Goal: Information Seeking & Learning: Learn about a topic

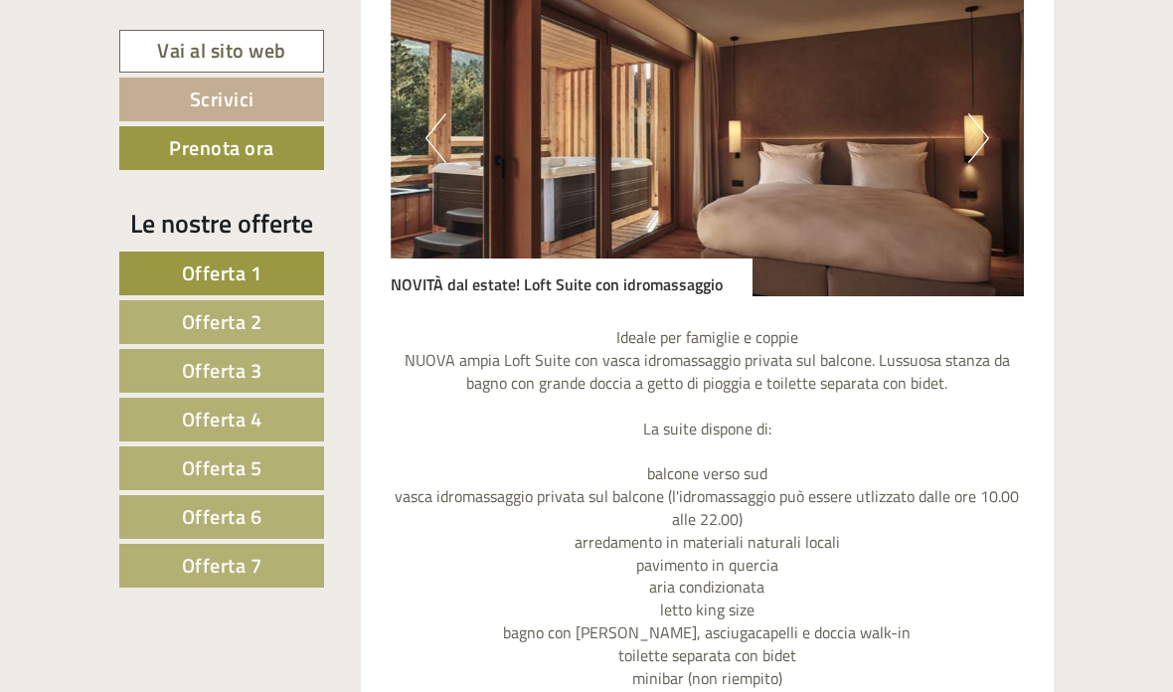
scroll to position [1780, 0]
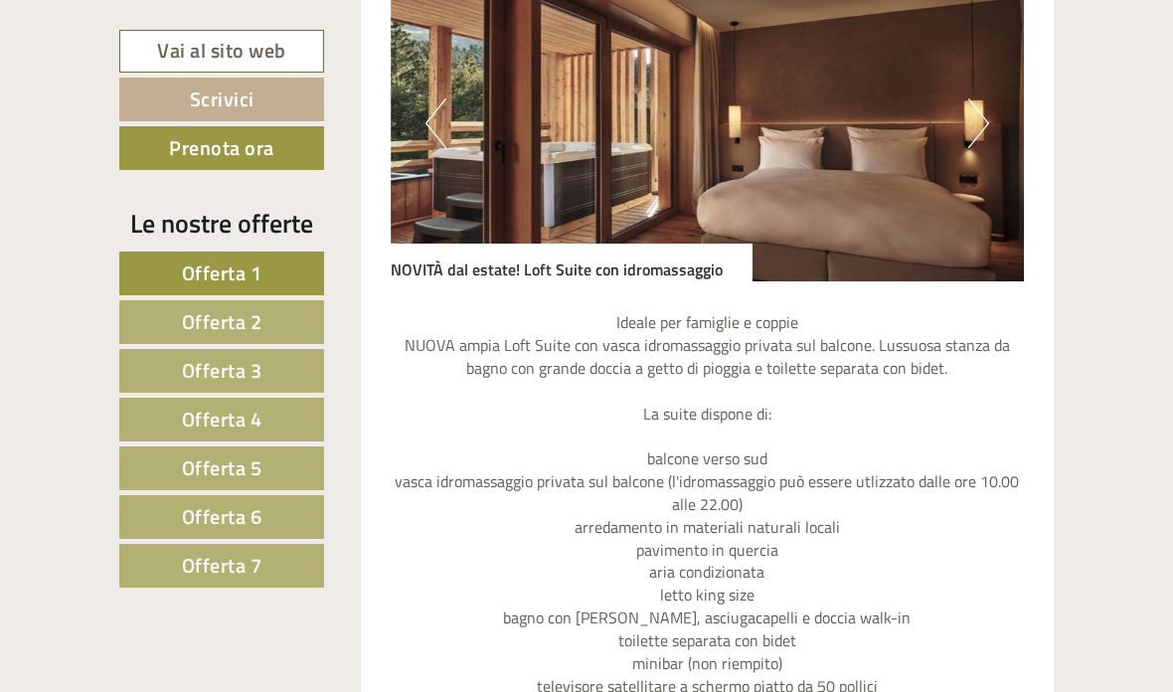
click at [273, 566] on link "Offerta 7" at bounding box center [221, 566] width 205 height 44
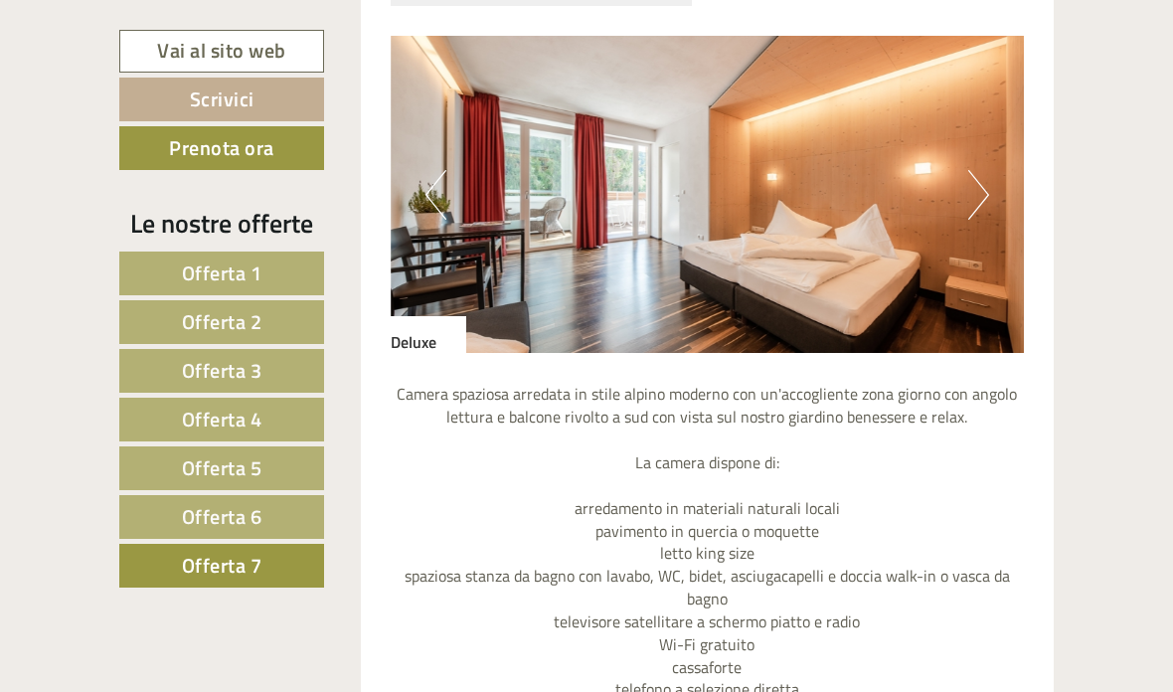
scroll to position [1683, 0]
click at [969, 194] on button "Next" at bounding box center [978, 194] width 21 height 50
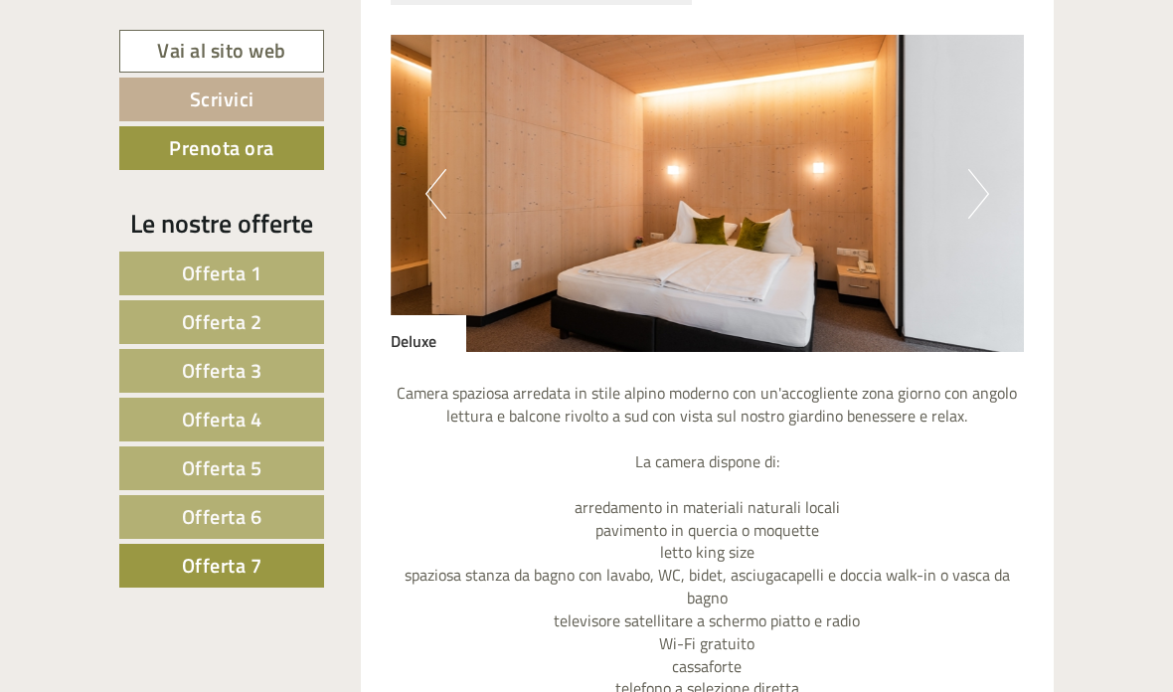
click at [980, 176] on button "Next" at bounding box center [978, 194] width 21 height 50
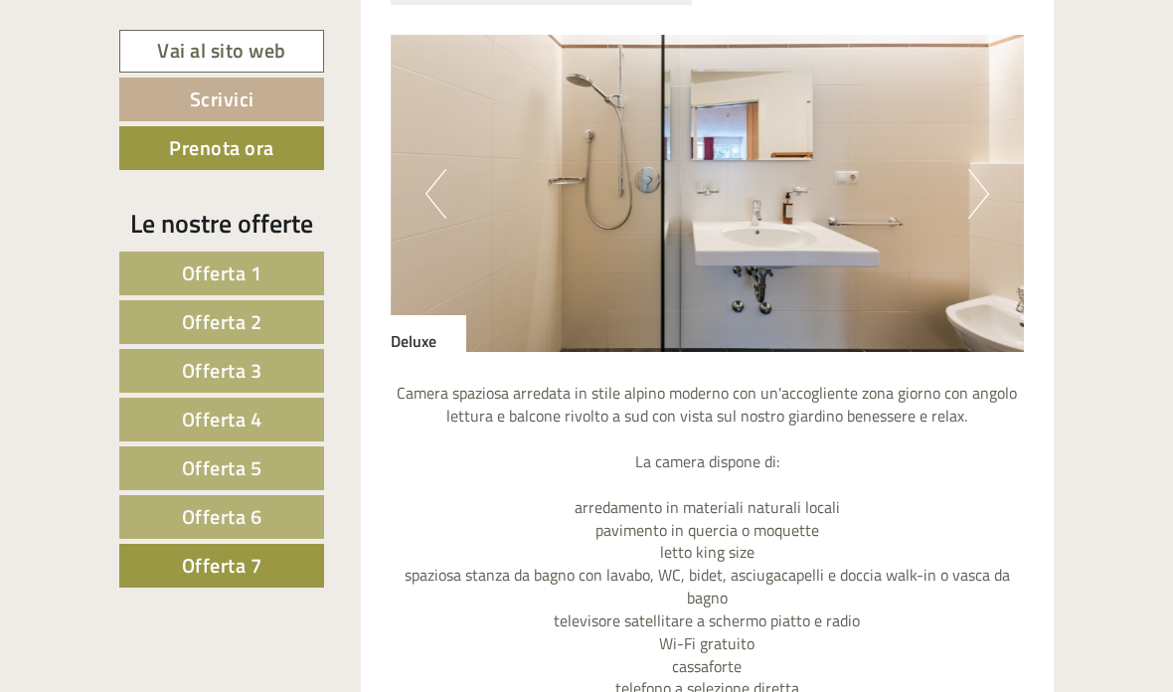
click at [986, 172] on button "Next" at bounding box center [978, 194] width 21 height 50
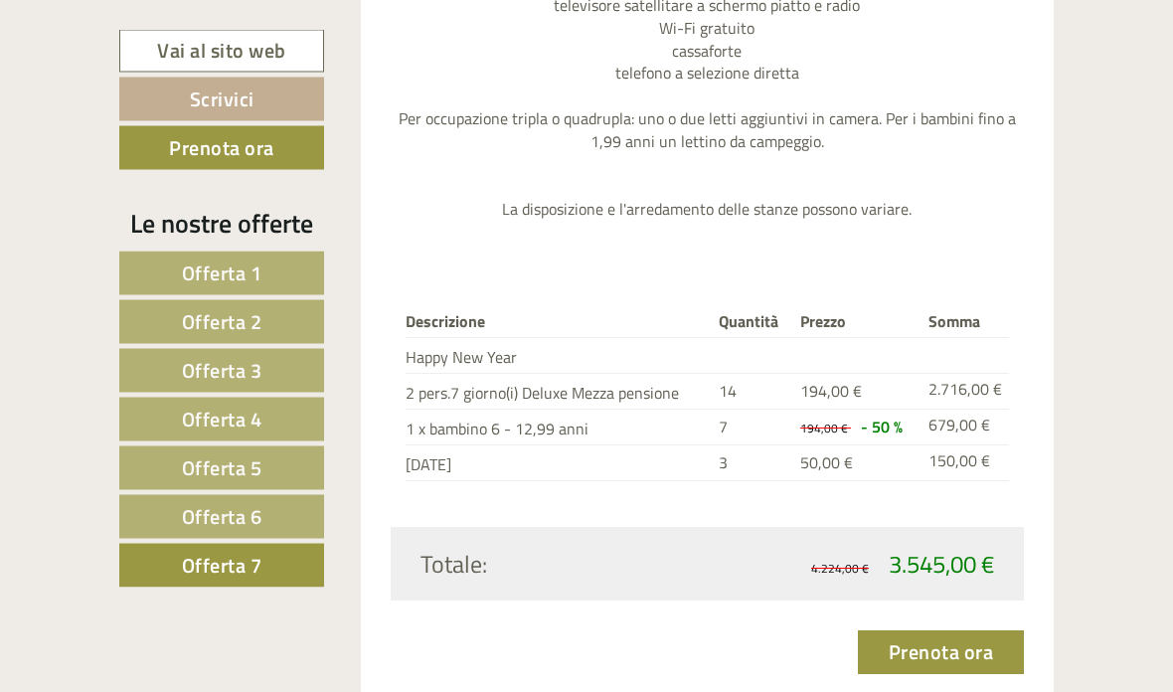
scroll to position [2299, 0]
click at [172, 508] on link "Offerta 6" at bounding box center [221, 517] width 205 height 44
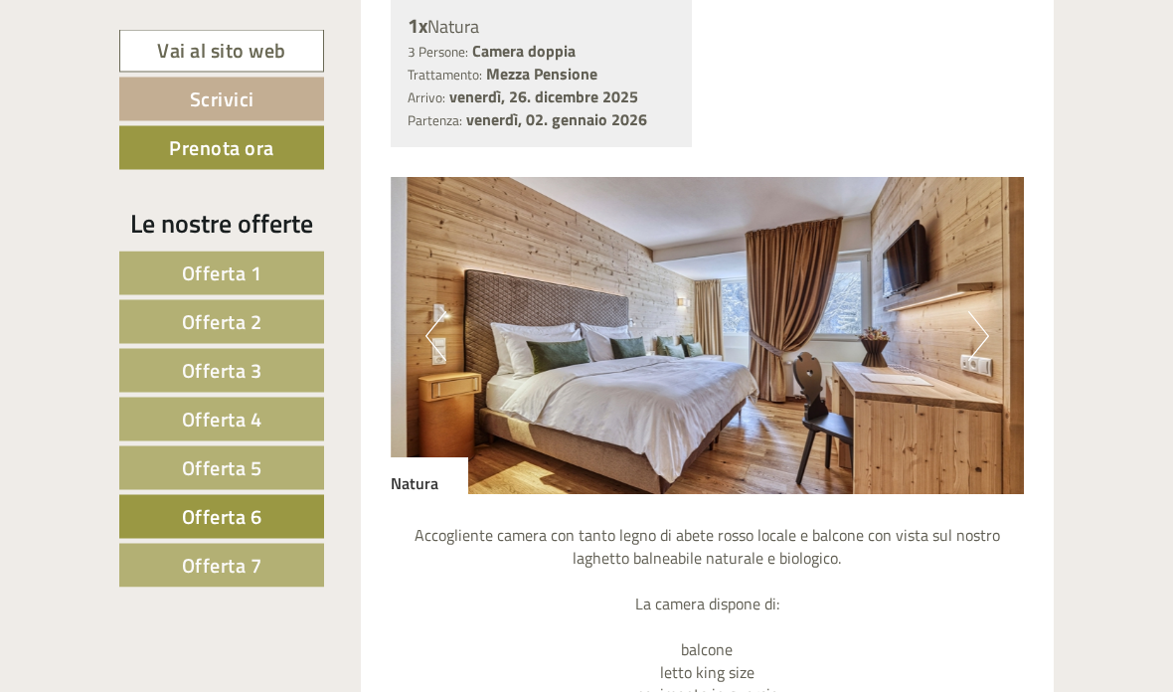
scroll to position [1540, 0]
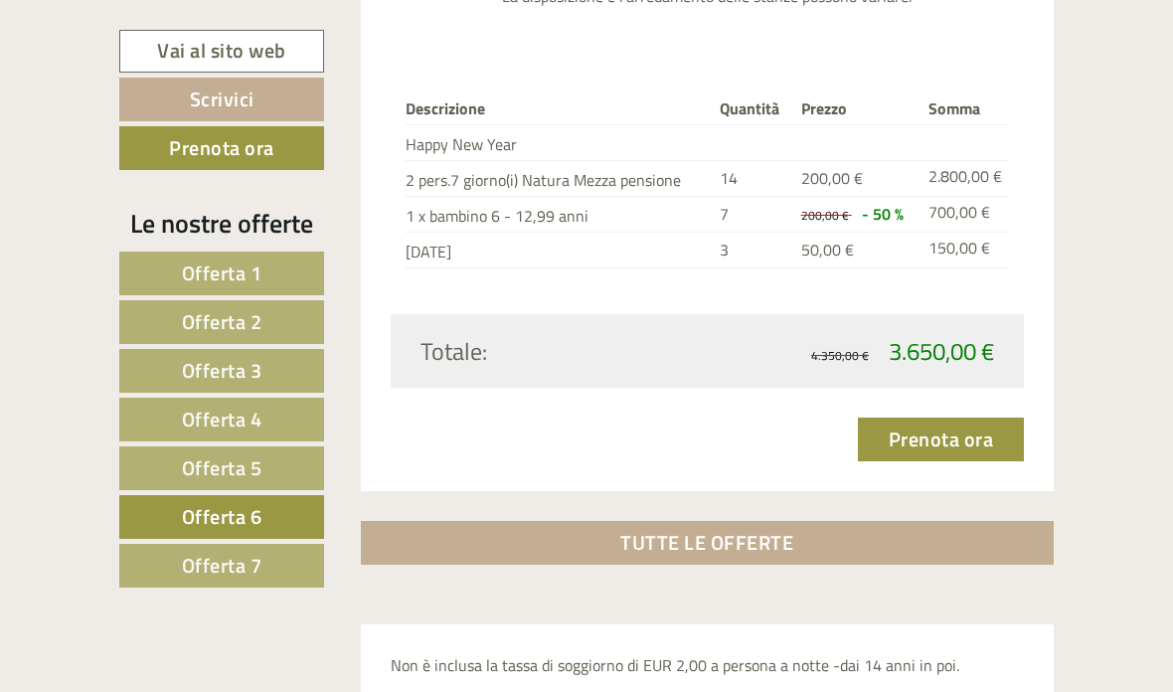
click at [189, 554] on span "Offerta 7" at bounding box center [222, 565] width 81 height 31
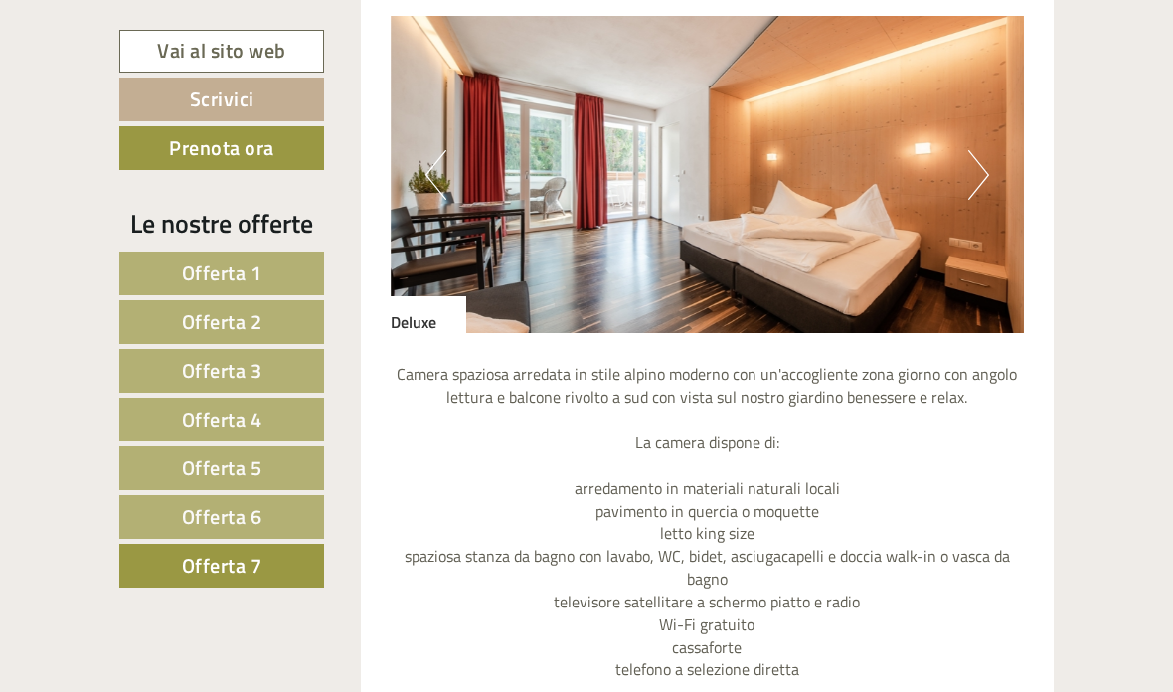
scroll to position [1703, 0]
click at [975, 155] on button "Next" at bounding box center [978, 174] width 21 height 50
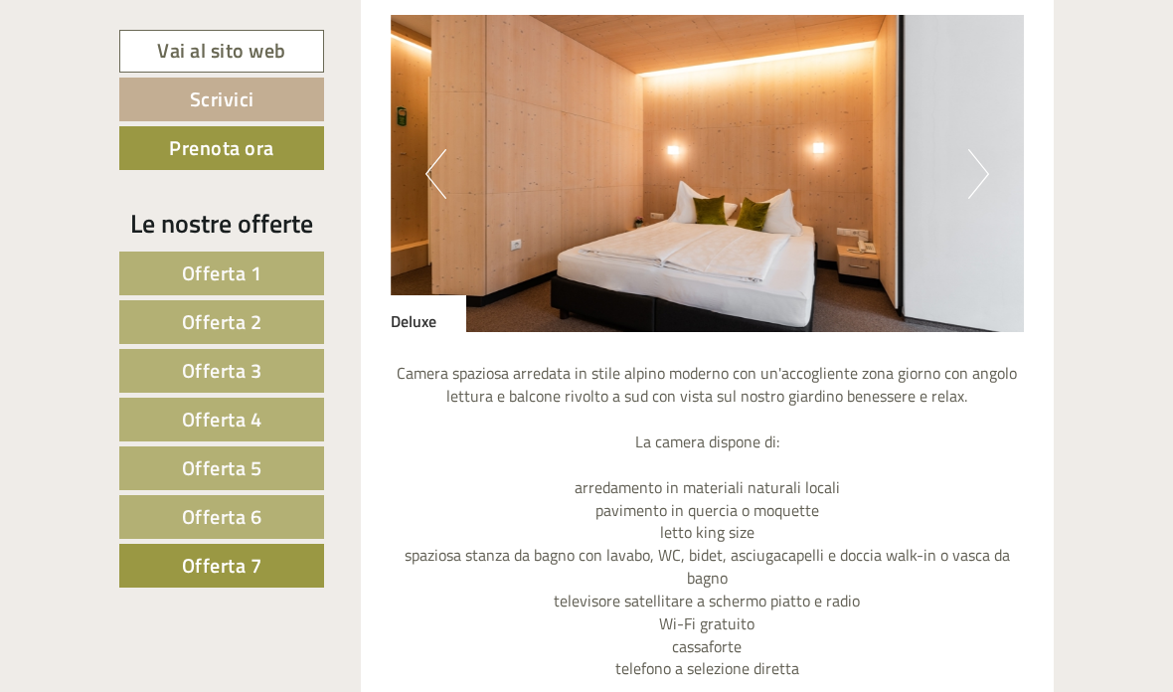
click at [976, 170] on button "Next" at bounding box center [978, 174] width 21 height 50
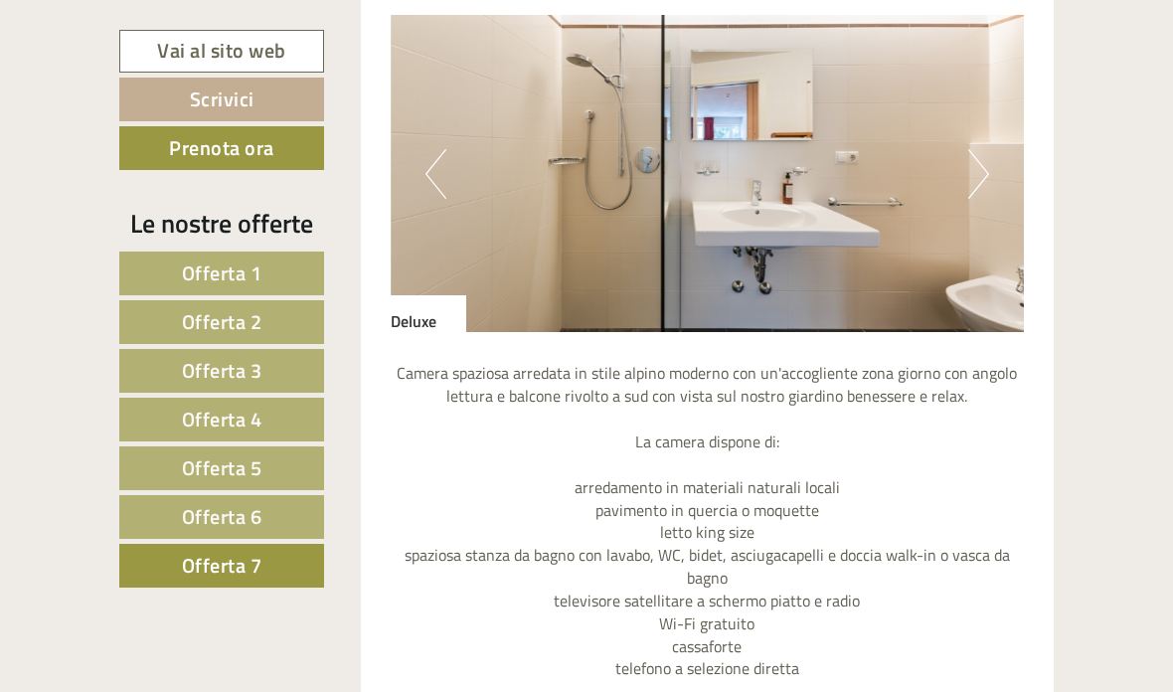
click at [982, 162] on button "Next" at bounding box center [978, 174] width 21 height 50
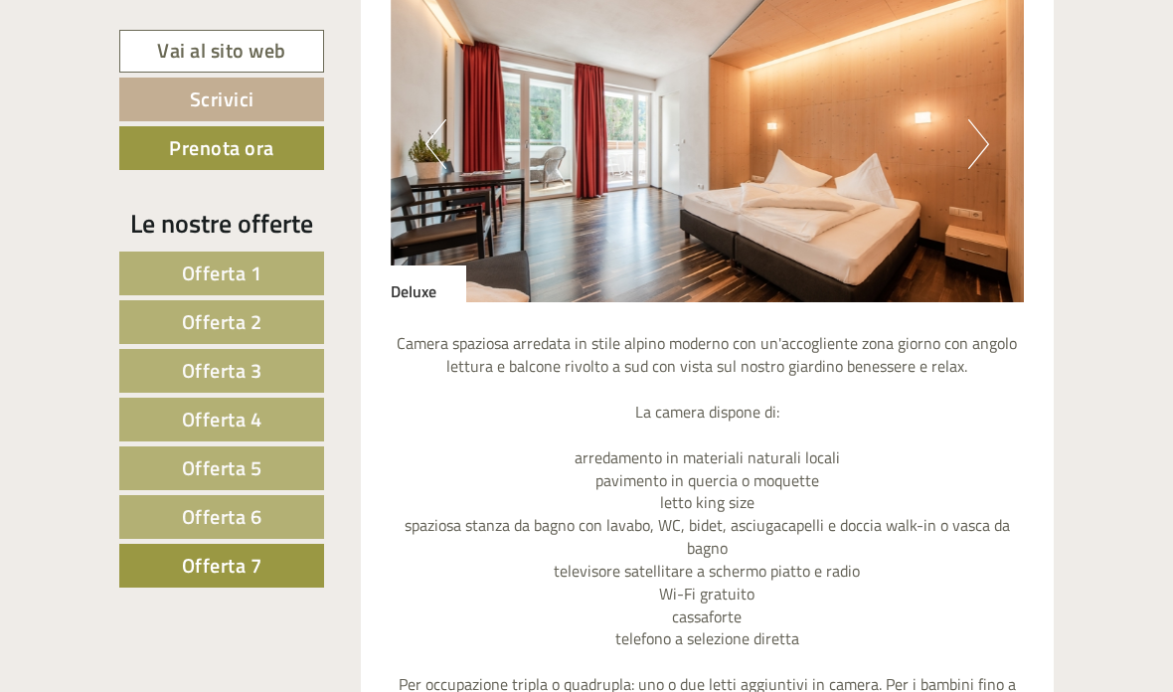
click at [189, 506] on span "Offerta 6" at bounding box center [222, 516] width 81 height 31
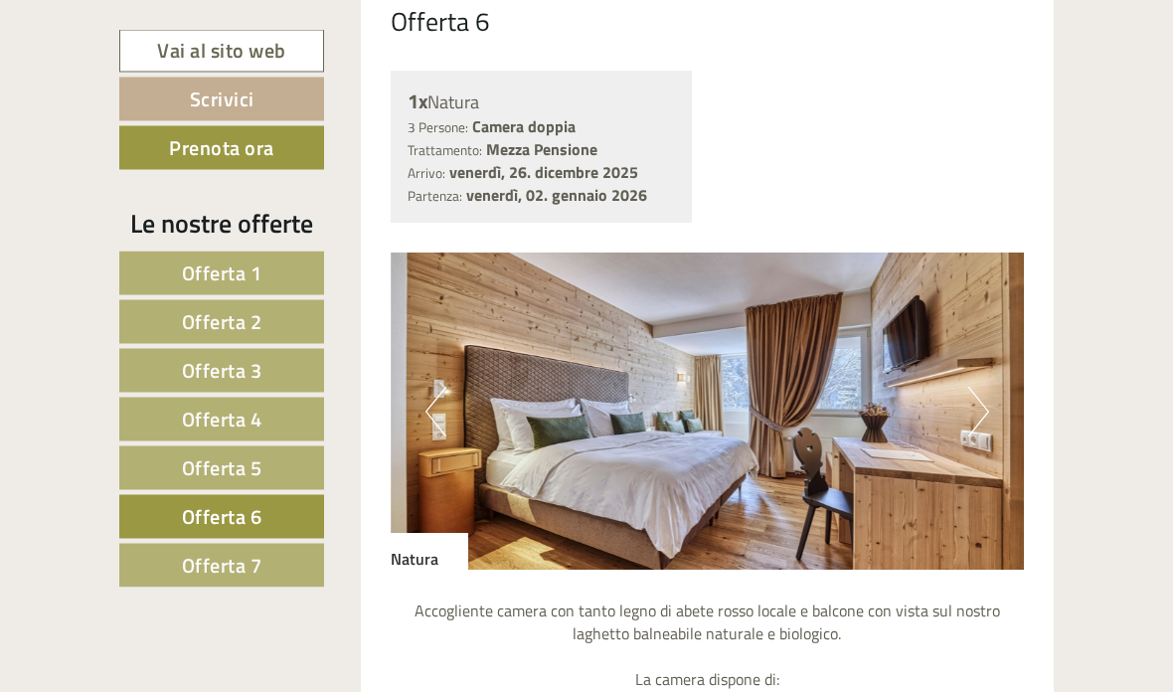
scroll to position [1715, 0]
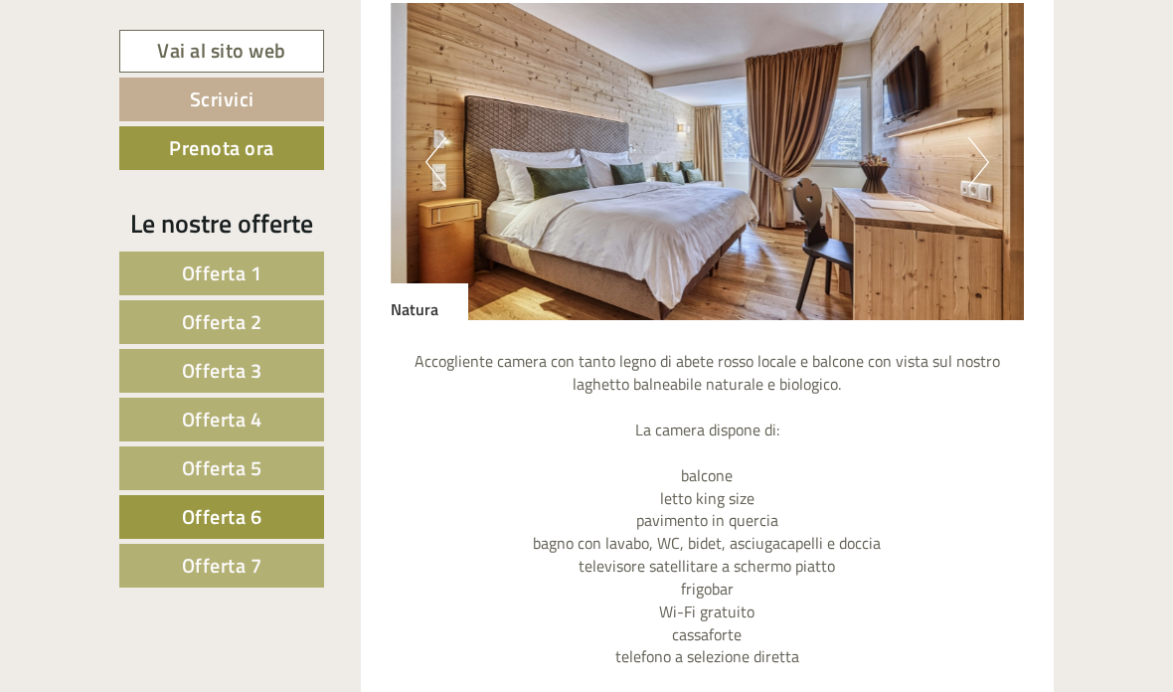
click at [979, 159] on button "Next" at bounding box center [978, 162] width 21 height 50
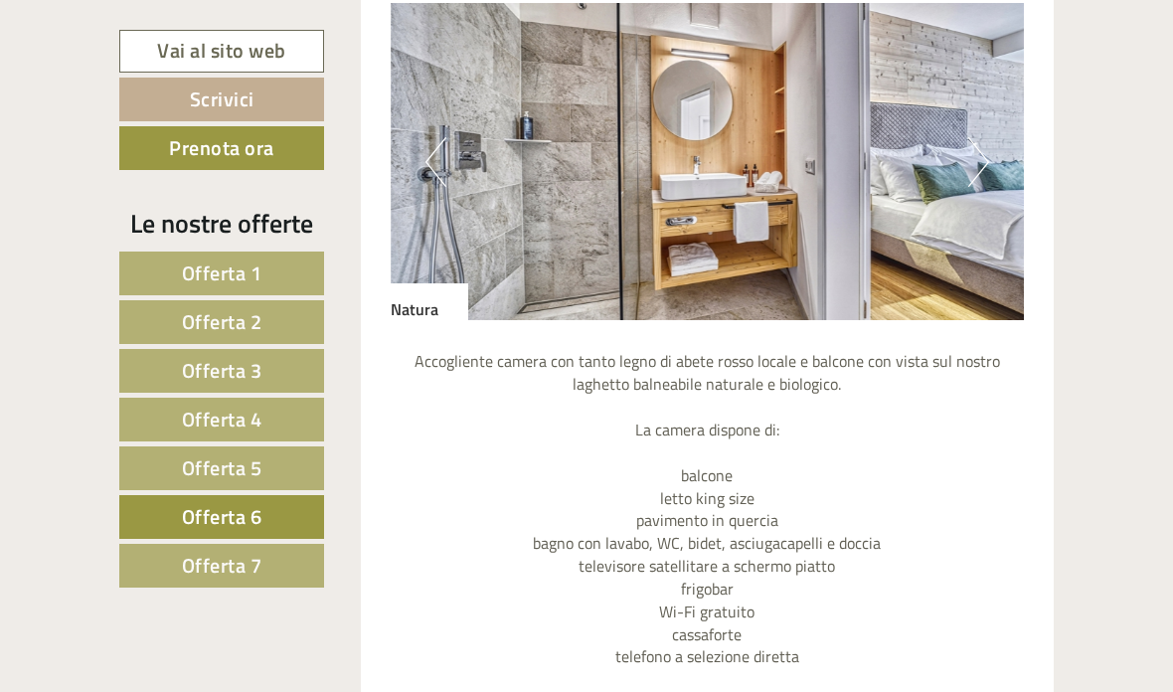
click at [444, 168] on button "Previous" at bounding box center [436, 162] width 21 height 50
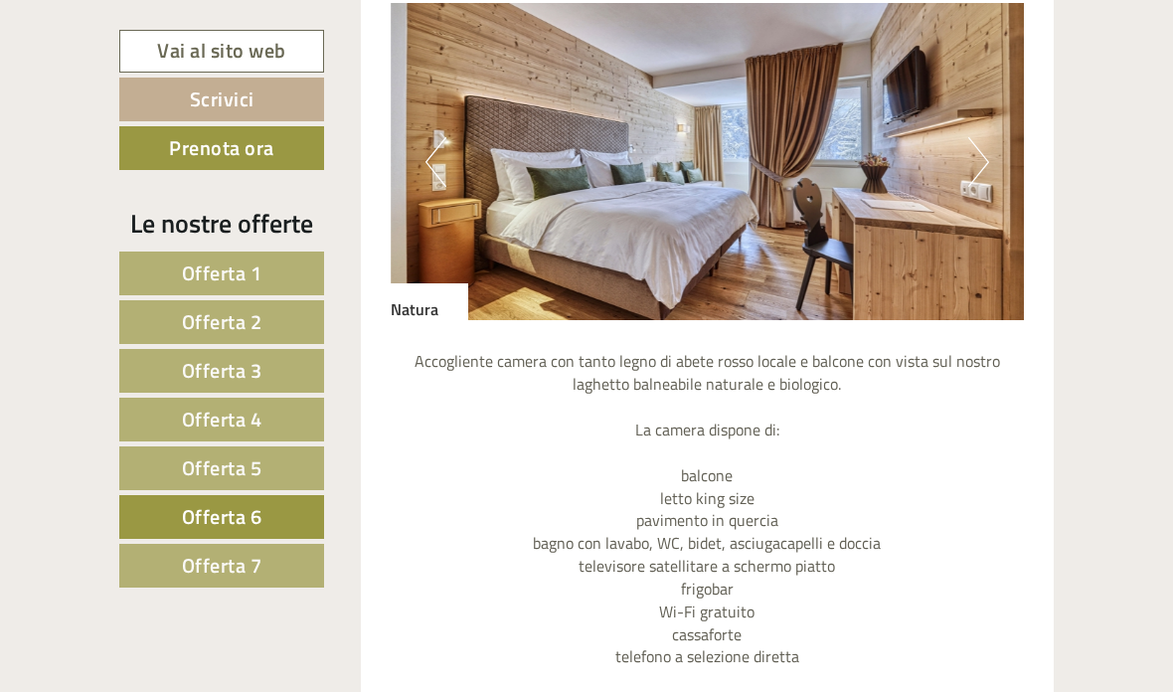
click at [986, 158] on button "Next" at bounding box center [978, 162] width 21 height 50
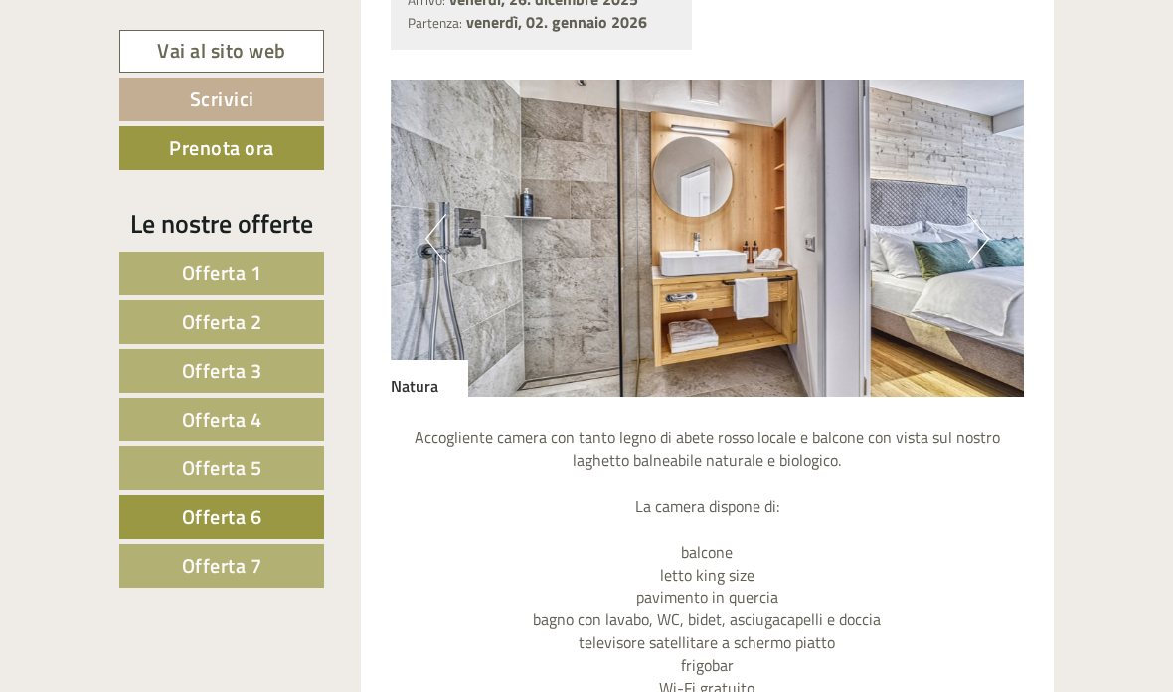
scroll to position [1670, 0]
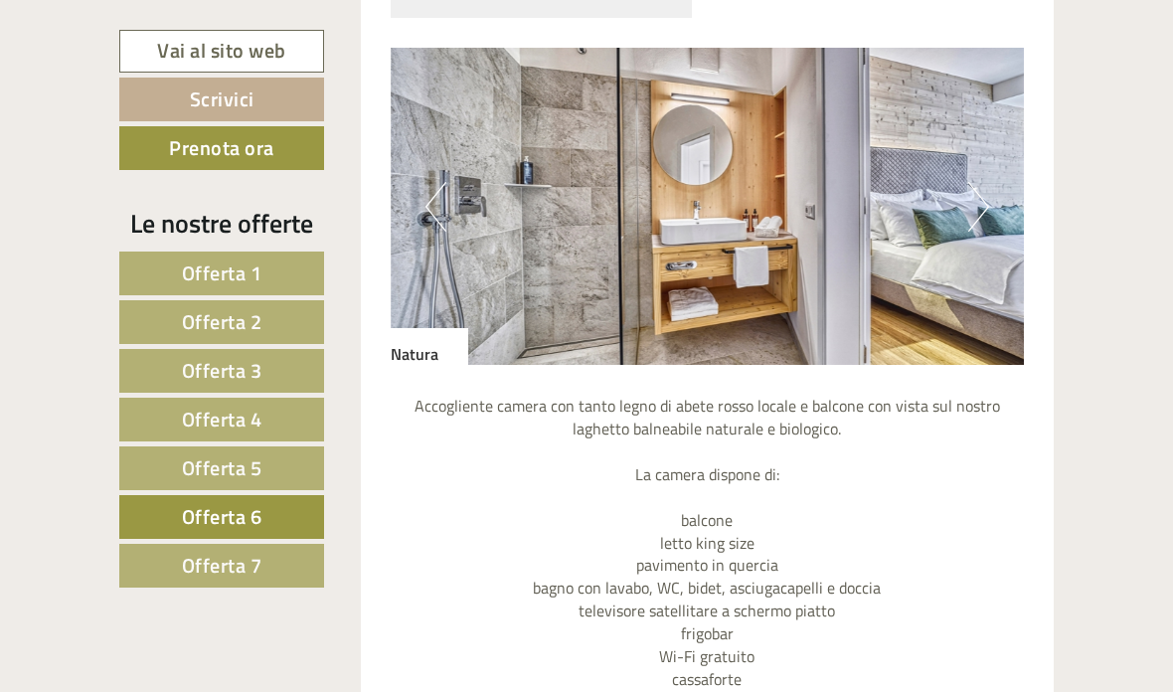
click at [973, 198] on button "Next" at bounding box center [978, 207] width 21 height 50
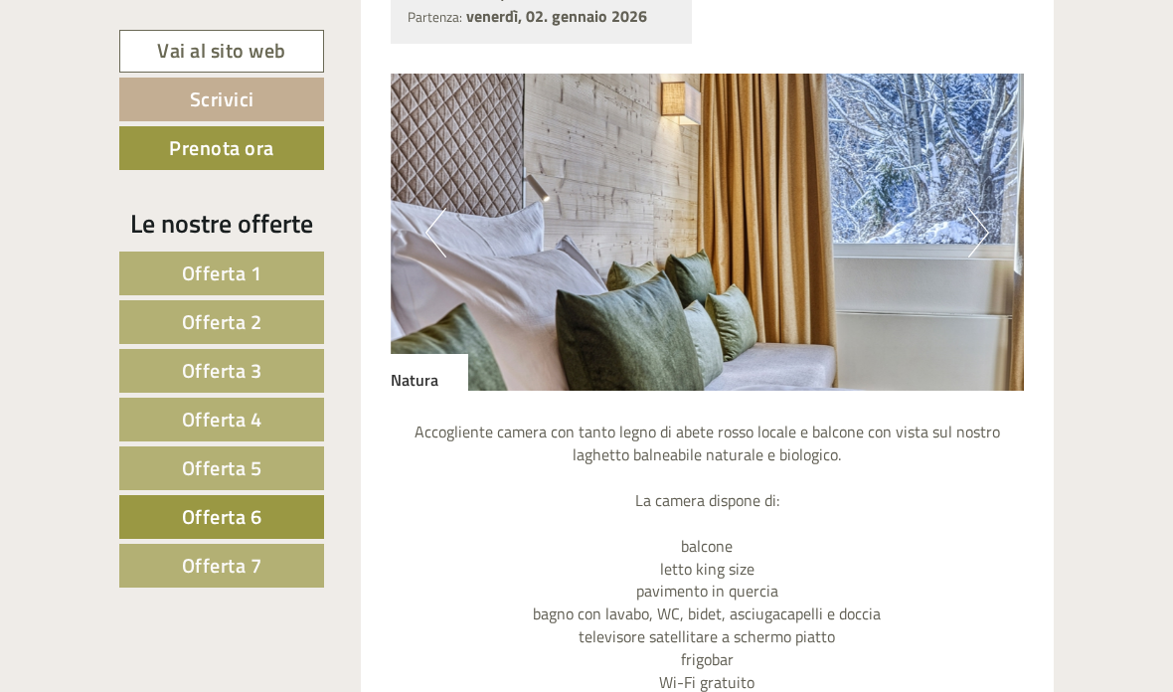
scroll to position [1637, 0]
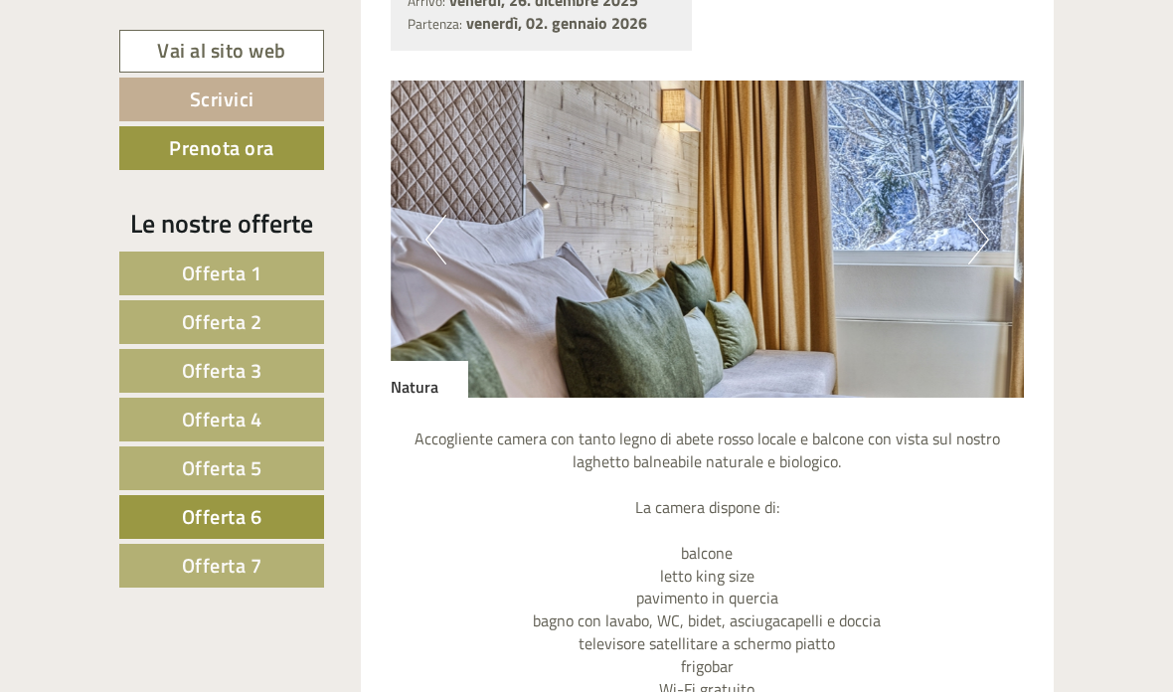
click at [973, 234] on button "Next" at bounding box center [978, 240] width 21 height 50
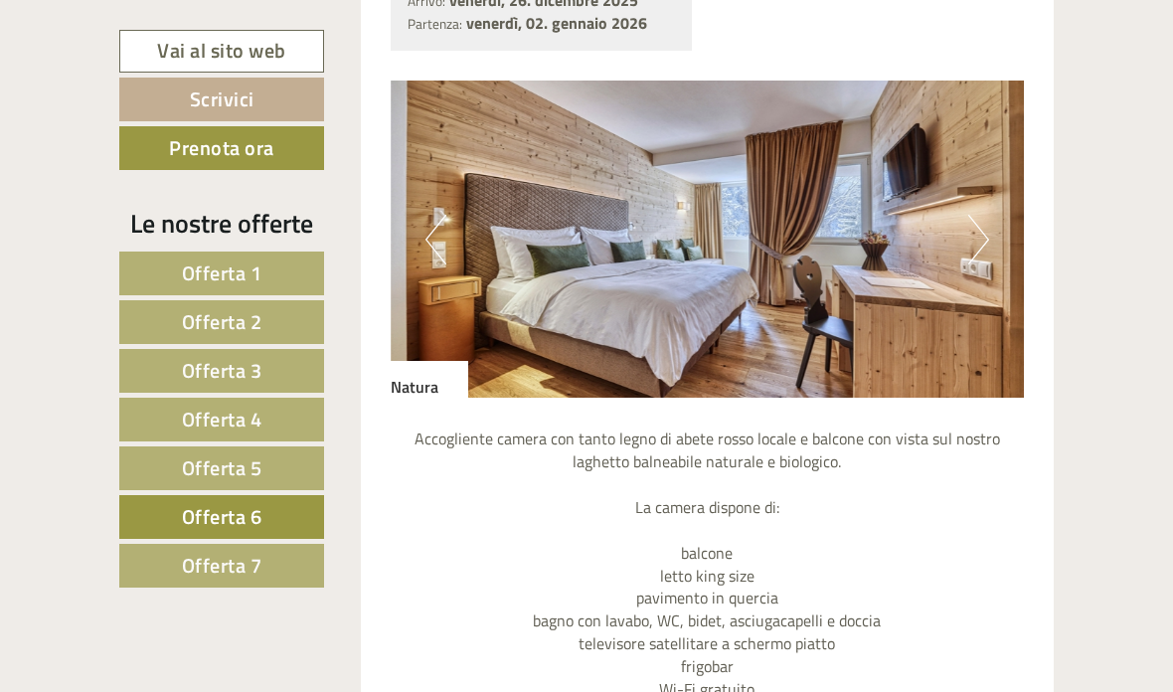
click at [988, 244] on button "Next" at bounding box center [978, 240] width 21 height 50
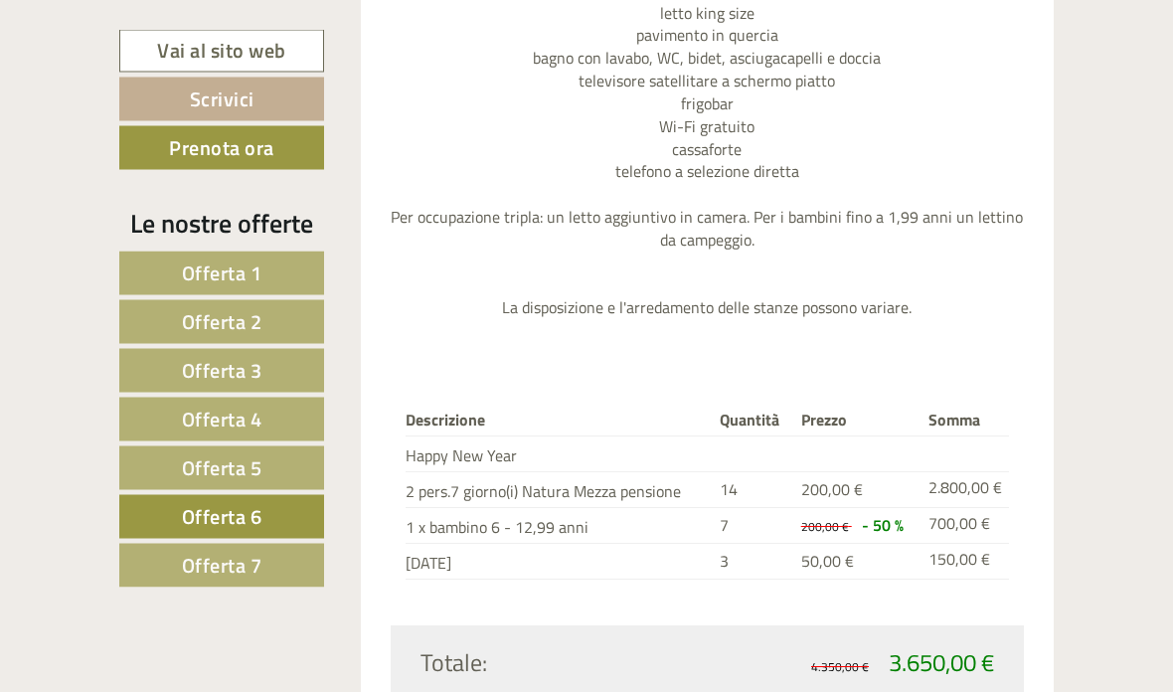
scroll to position [2200, 0]
click at [191, 465] on span "Offerta 5" at bounding box center [222, 467] width 81 height 31
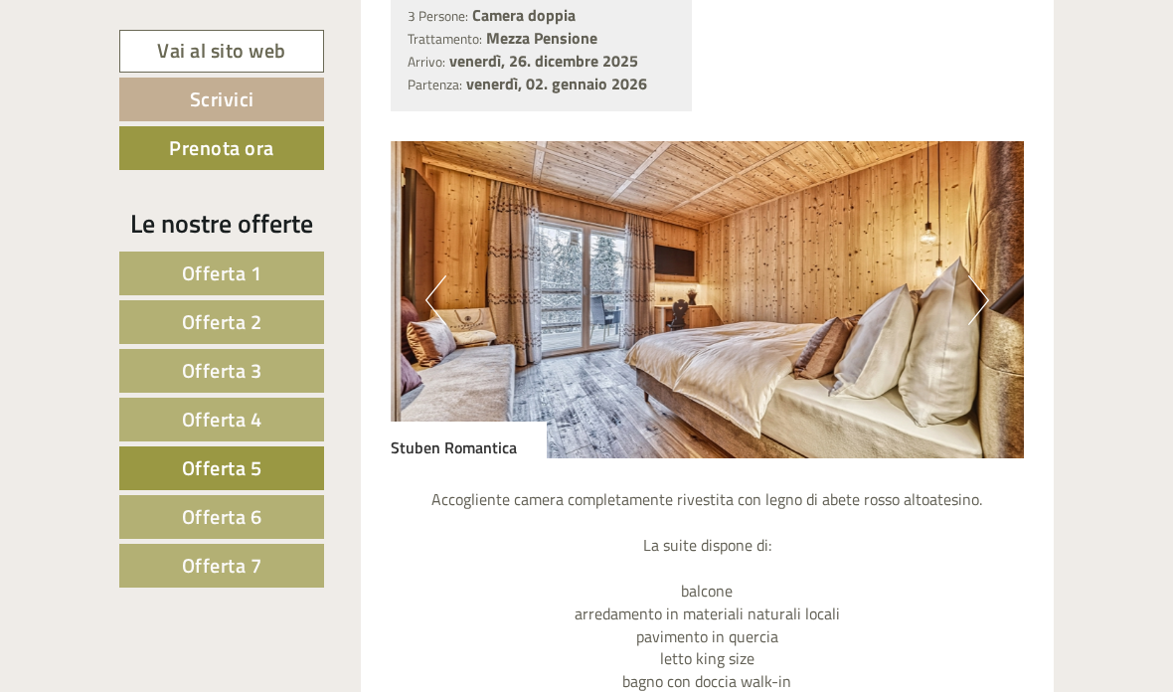
scroll to position [1575, 0]
click at [197, 418] on span "Offerta 4" at bounding box center [222, 419] width 81 height 31
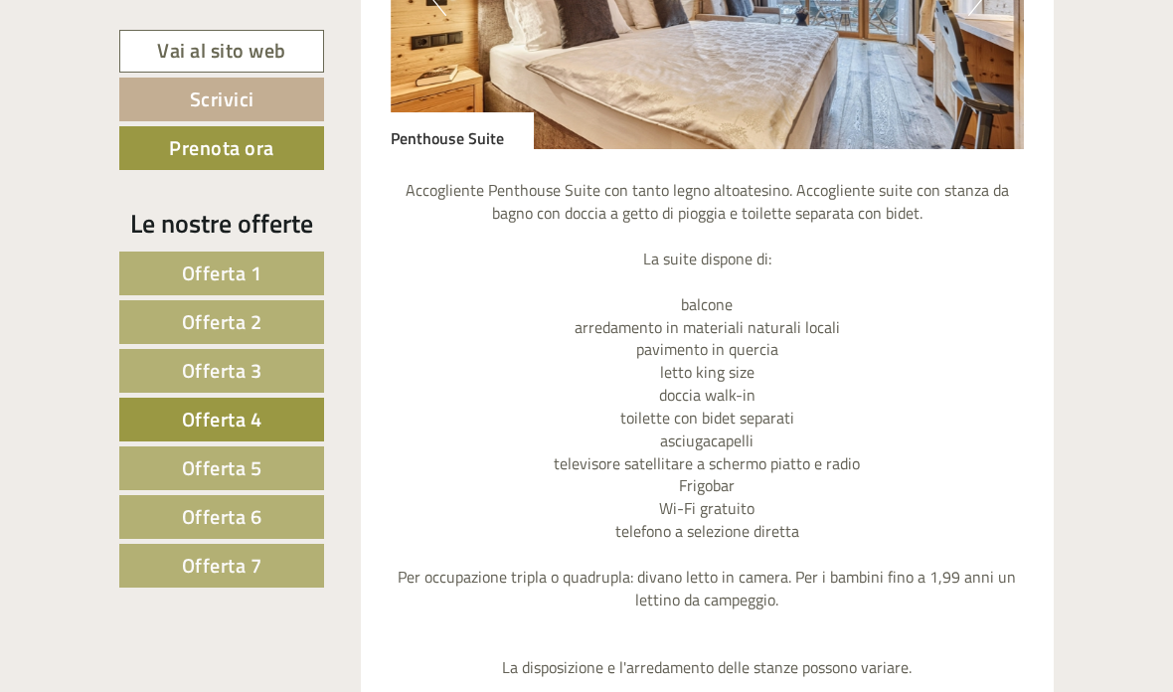
click at [189, 468] on span "Offerta 5" at bounding box center [222, 467] width 81 height 31
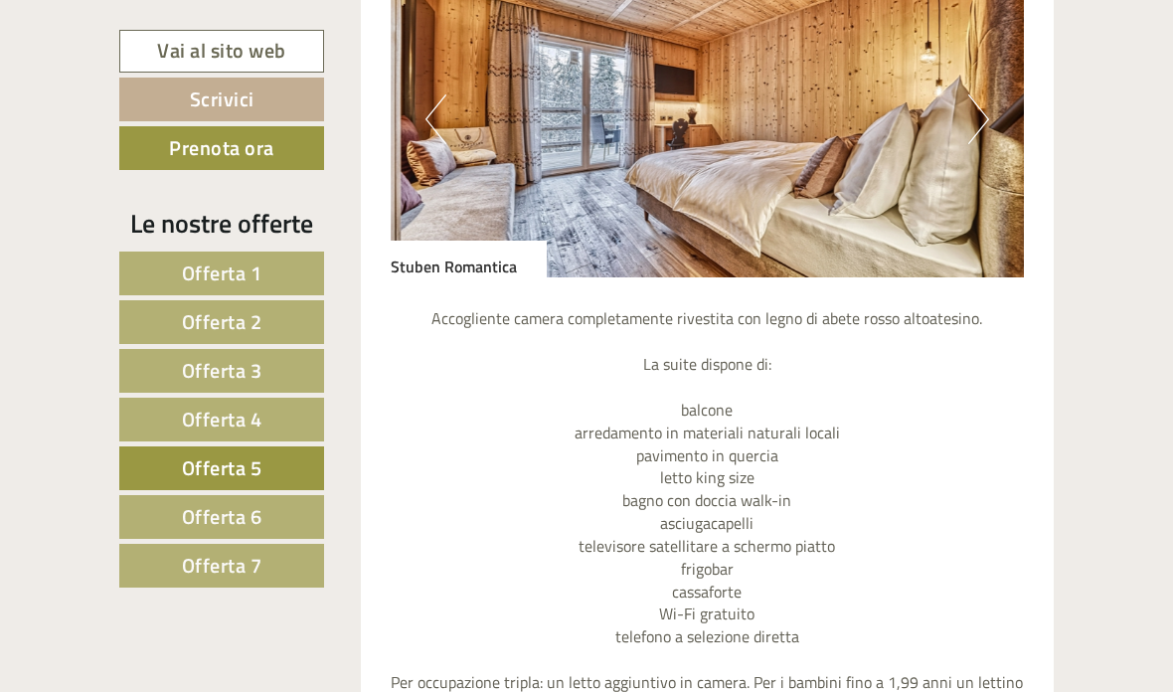
scroll to position [1754, 0]
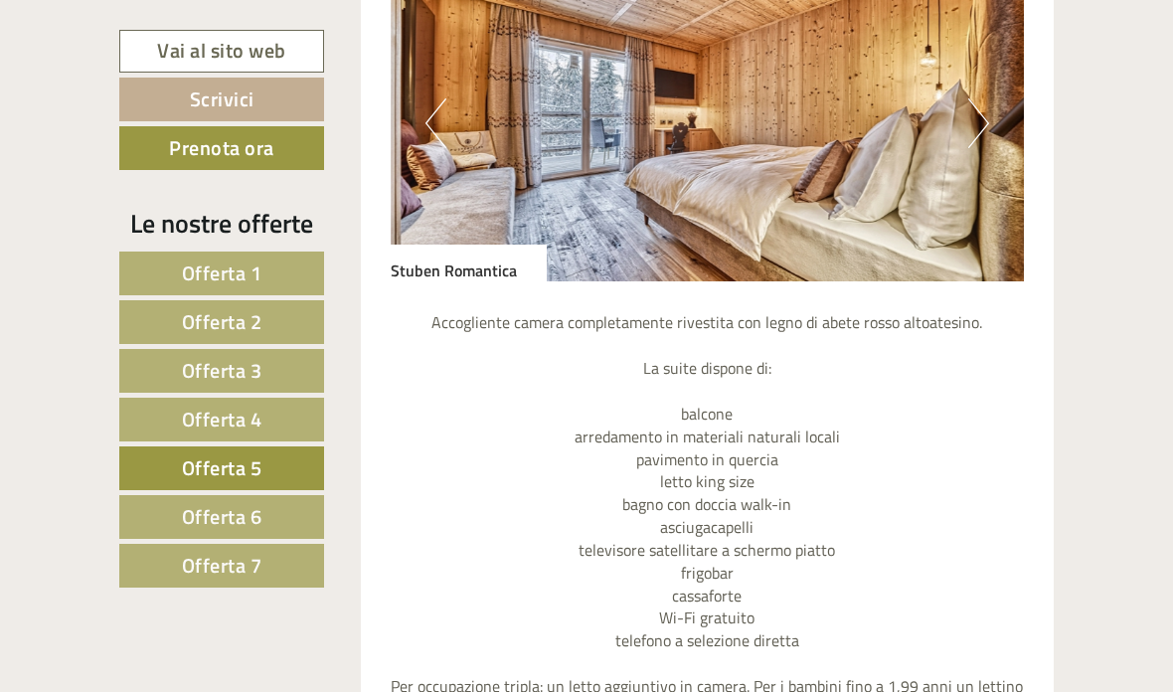
click at [972, 123] on button "Next" at bounding box center [978, 123] width 21 height 50
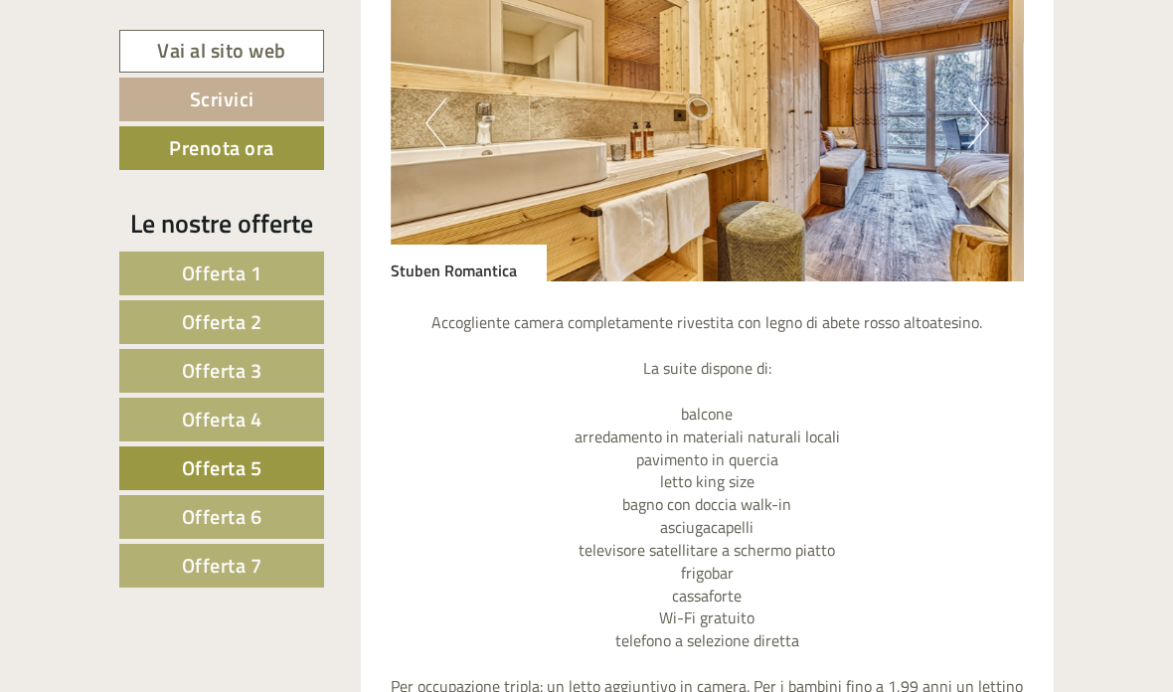
click at [976, 140] on img at bounding box center [708, 122] width 634 height 317
click at [981, 109] on button "Next" at bounding box center [978, 123] width 21 height 50
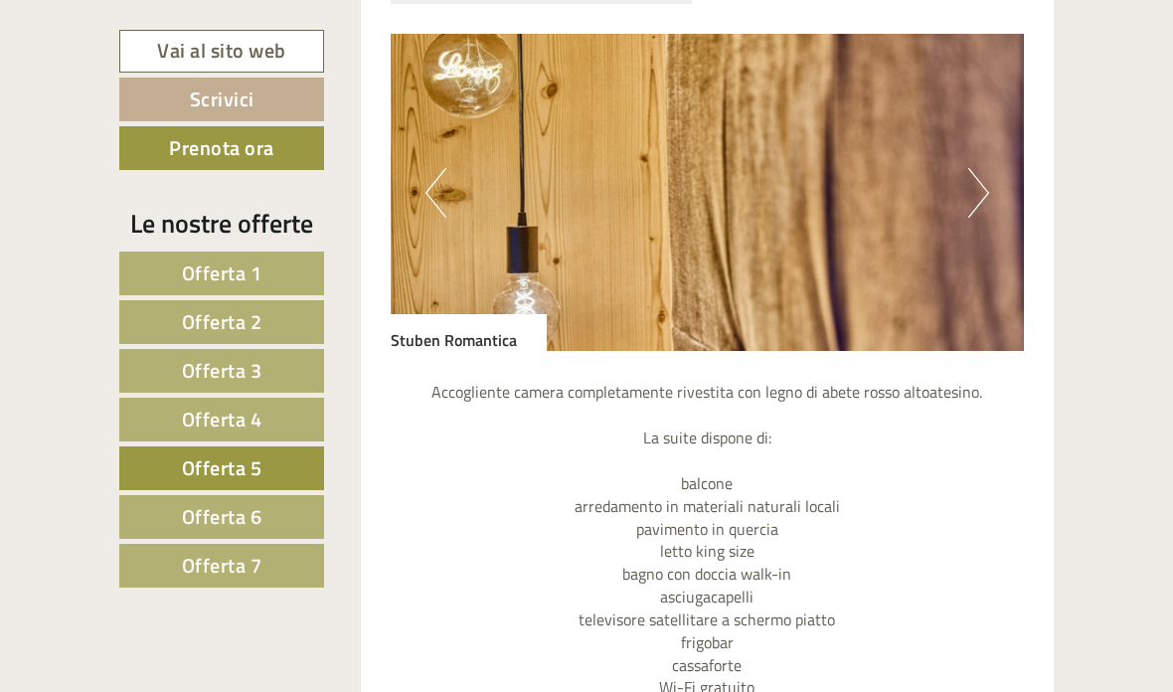
scroll to position [1674, 0]
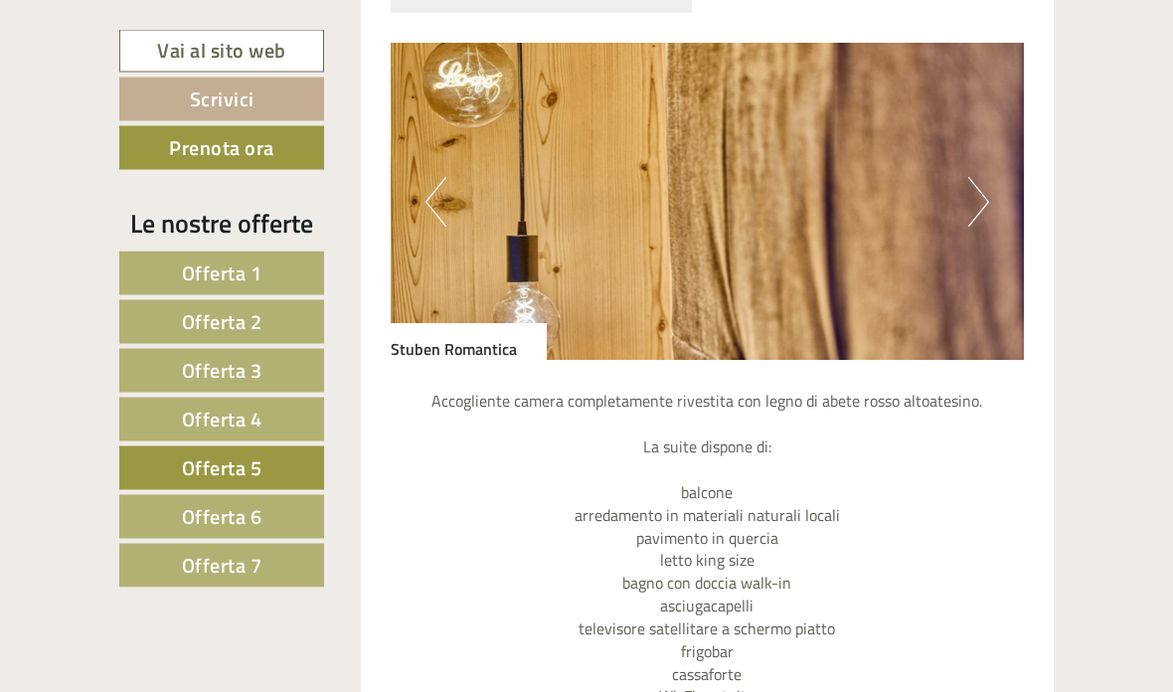
click at [993, 194] on img at bounding box center [708, 202] width 634 height 317
click at [975, 207] on button "Next" at bounding box center [978, 203] width 21 height 50
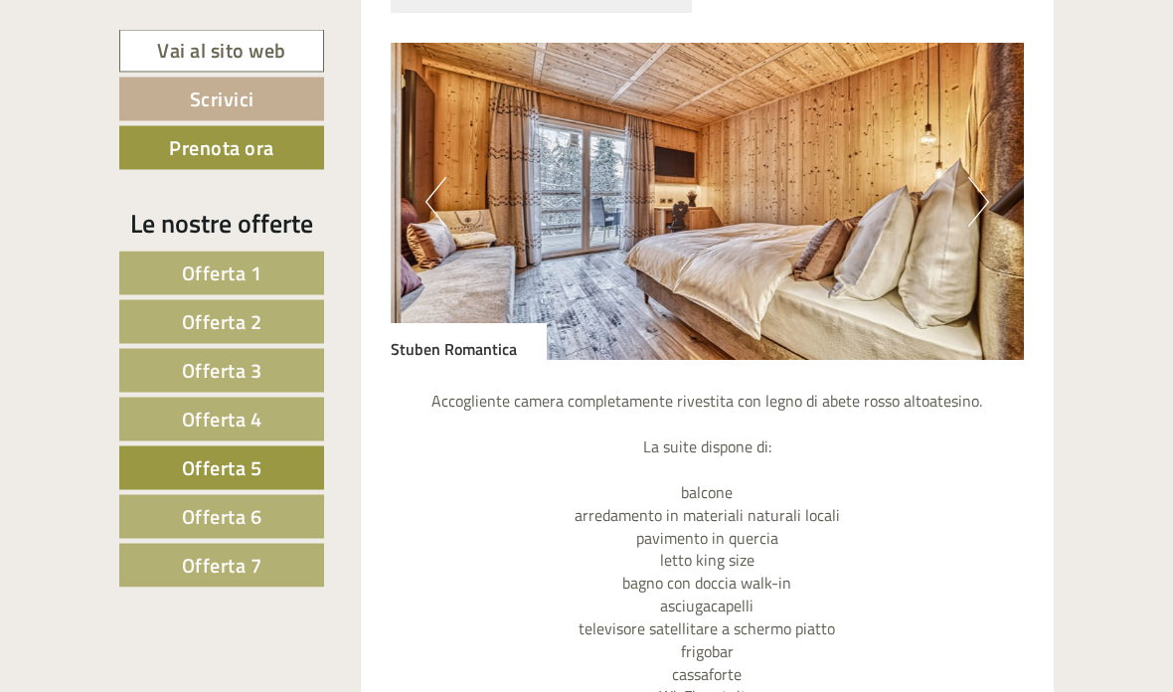
scroll to position [1675, 0]
click at [972, 191] on button "Next" at bounding box center [978, 202] width 21 height 50
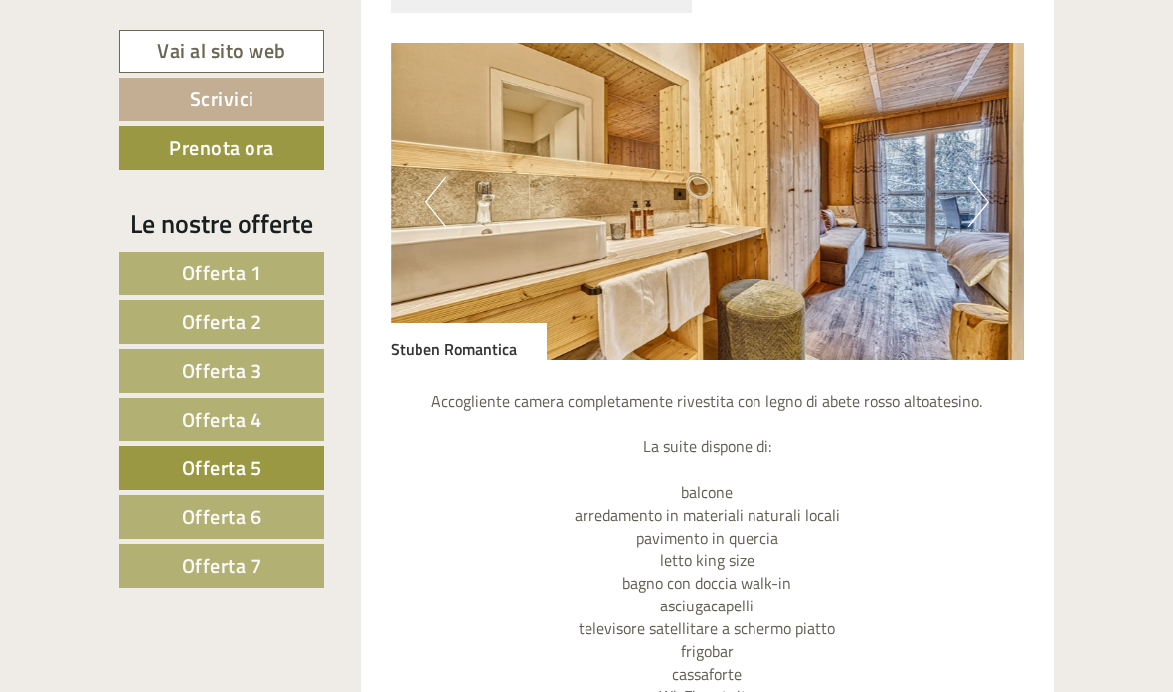
click at [981, 193] on button "Next" at bounding box center [978, 202] width 21 height 50
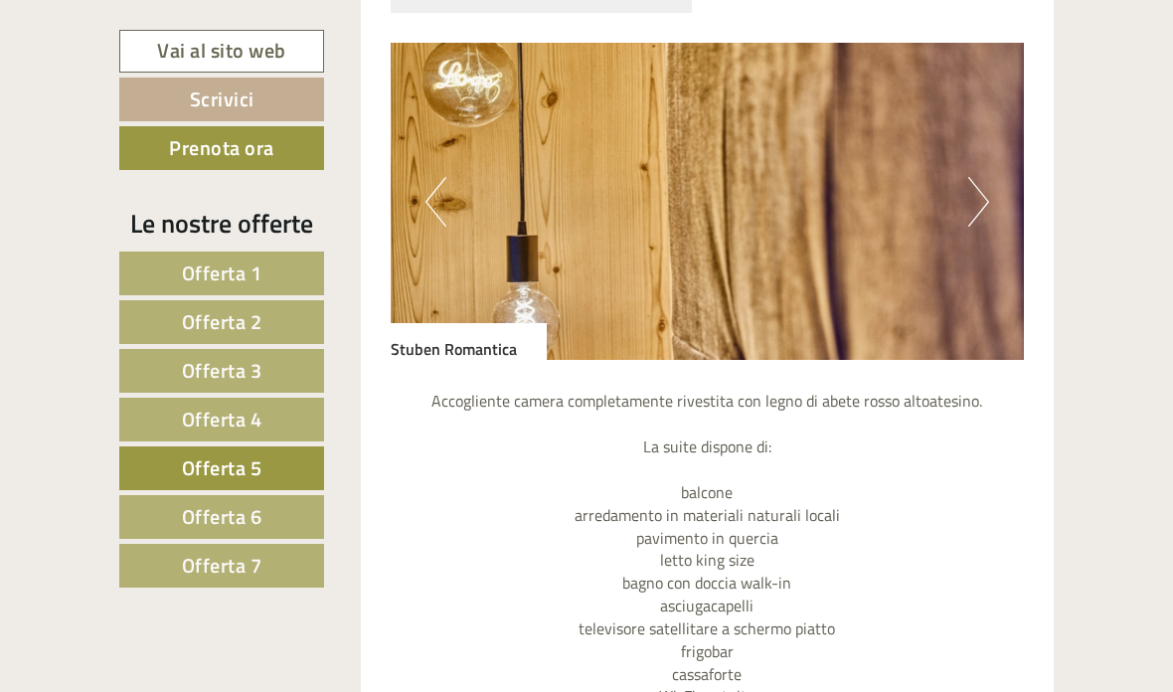
click at [189, 513] on span "Offerta 6" at bounding box center [222, 516] width 81 height 31
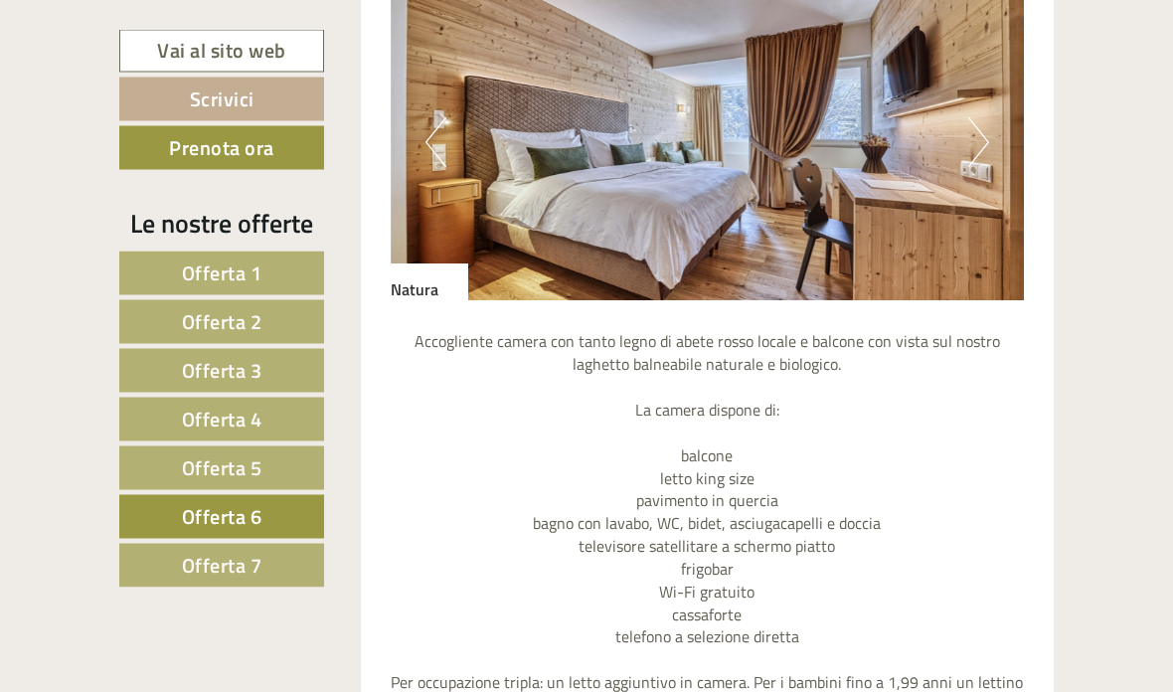
scroll to position [1735, 0]
click at [975, 133] on button "Next" at bounding box center [978, 142] width 21 height 50
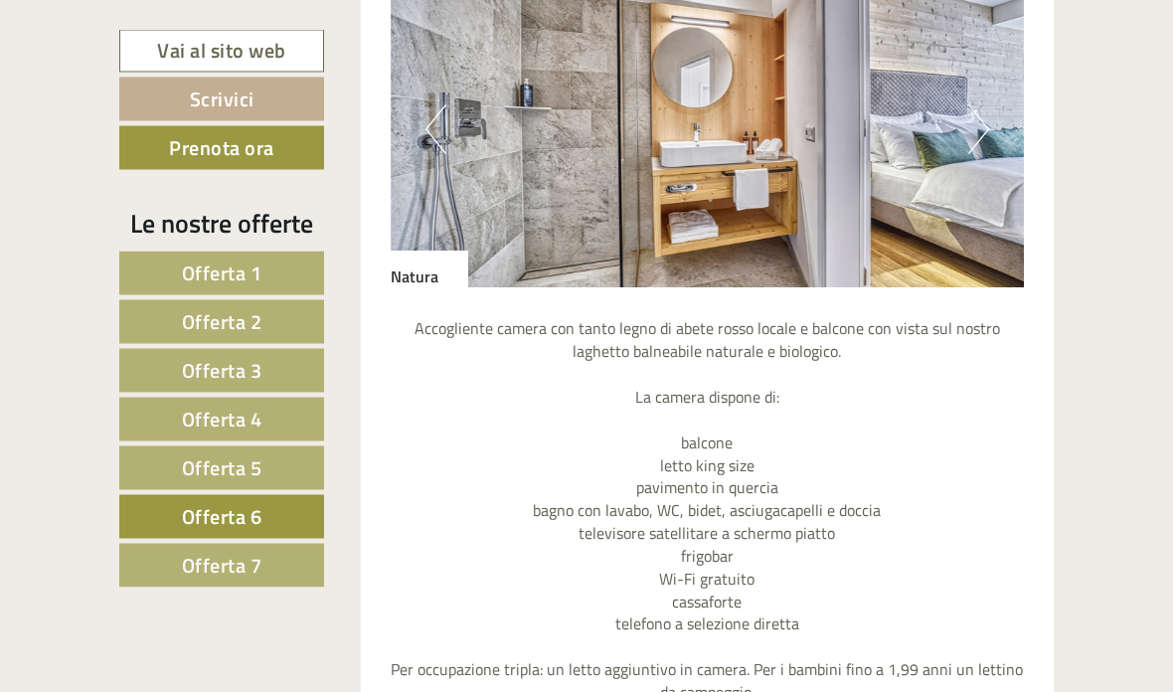
scroll to position [1748, 0]
click at [273, 555] on link "Offerta 7" at bounding box center [221, 566] width 205 height 44
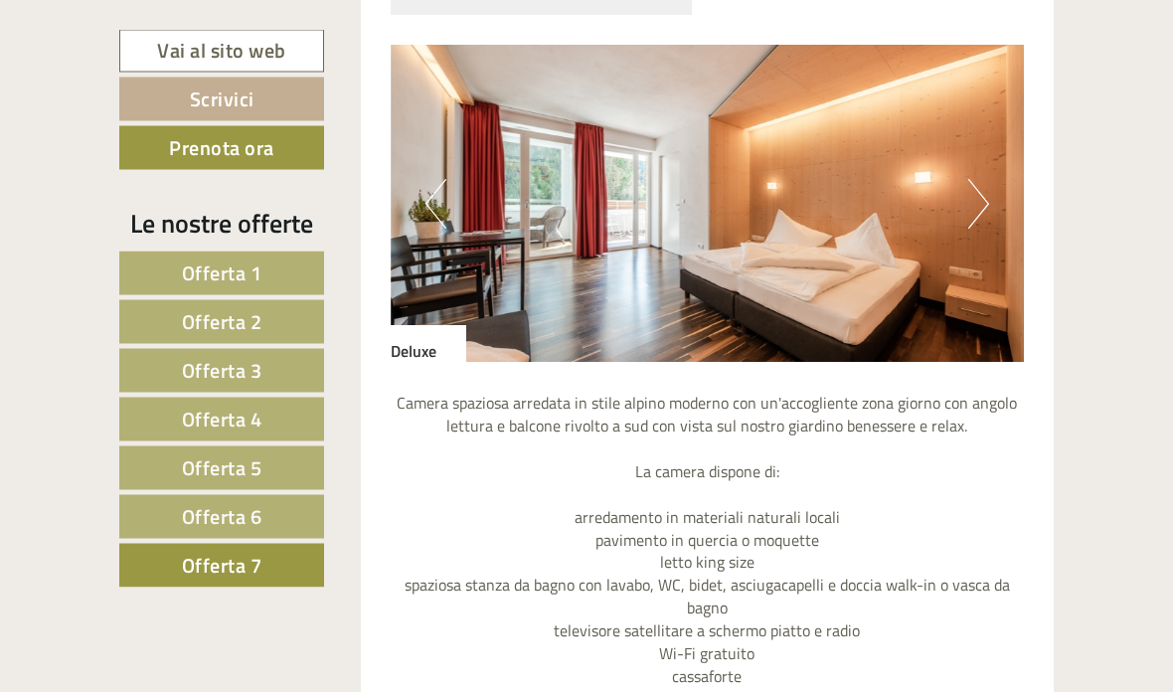
scroll to position [1673, 0]
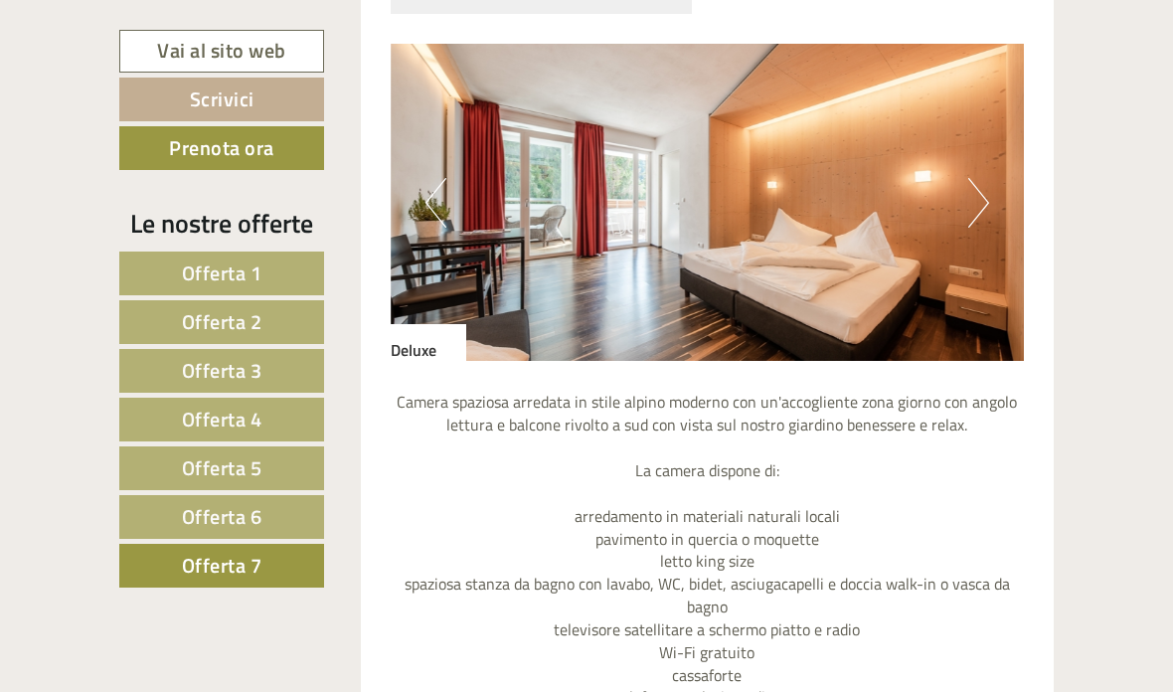
click at [282, 506] on link "Offerta 6" at bounding box center [221, 517] width 205 height 44
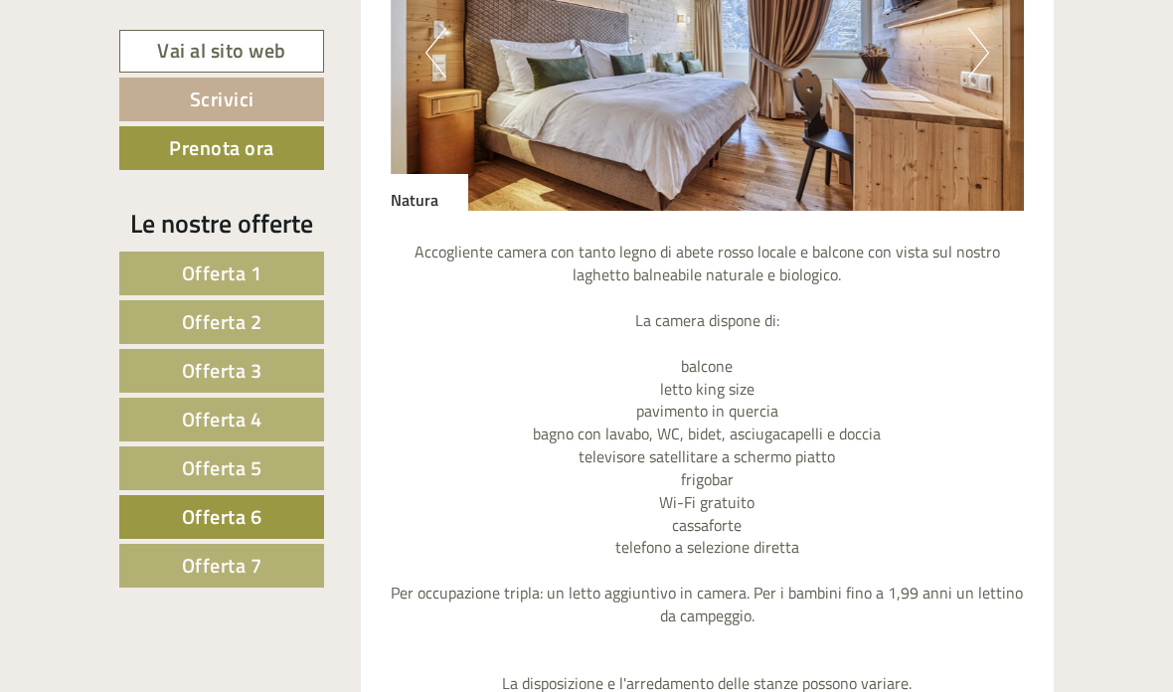
scroll to position [1823, 0]
